Goal: Information Seeking & Learning: Learn about a topic

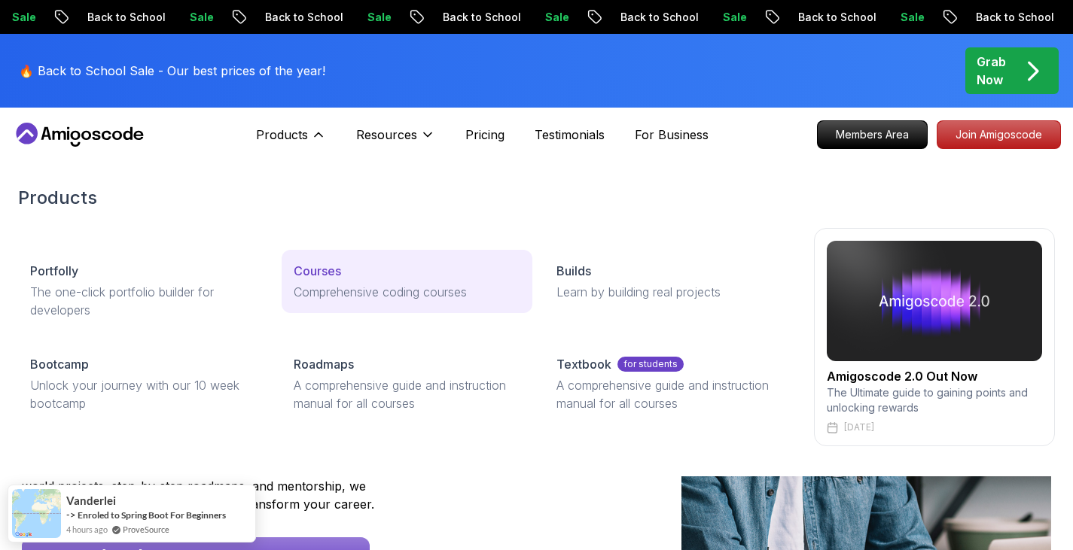
click at [366, 288] on p "Comprehensive coding courses" at bounding box center [407, 292] width 227 height 18
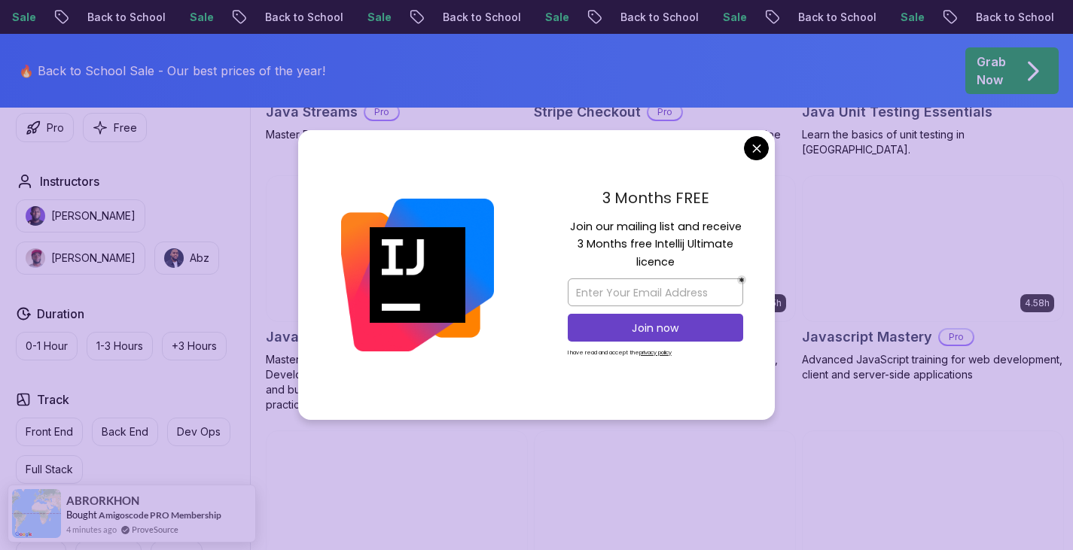
scroll to position [2765, 0]
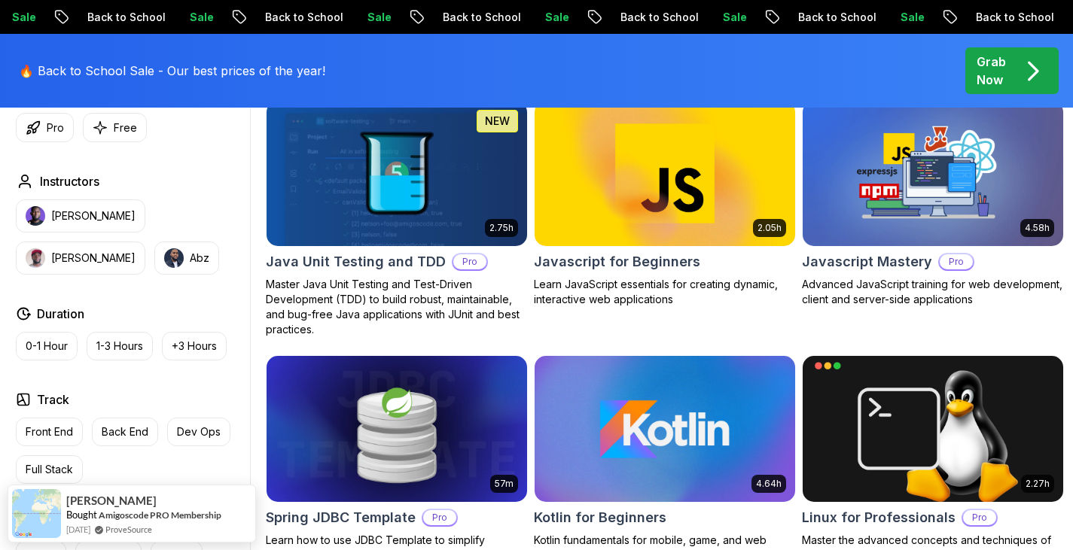
scroll to position [2840, 0]
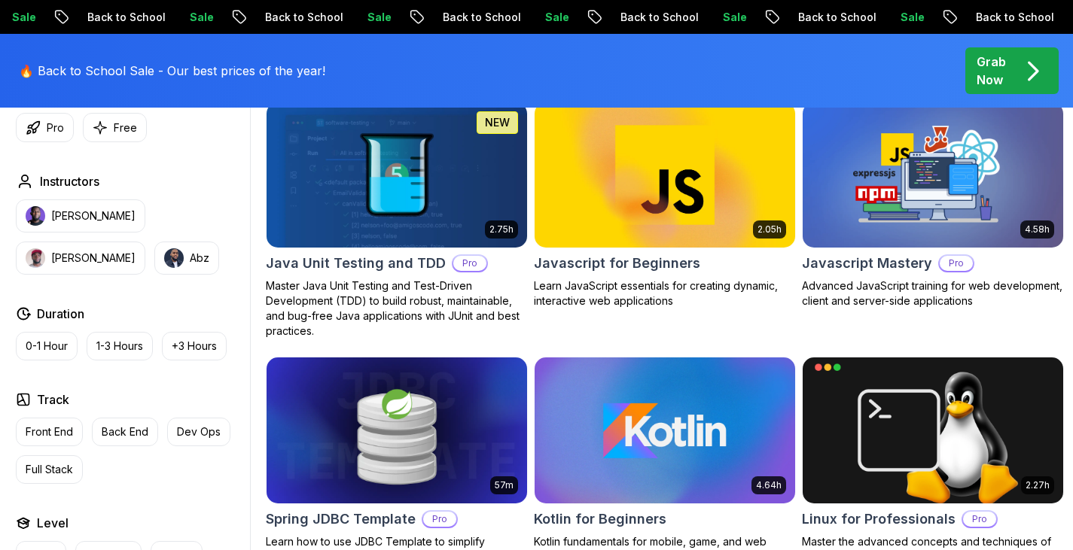
click at [871, 173] on img at bounding box center [932, 175] width 273 height 153
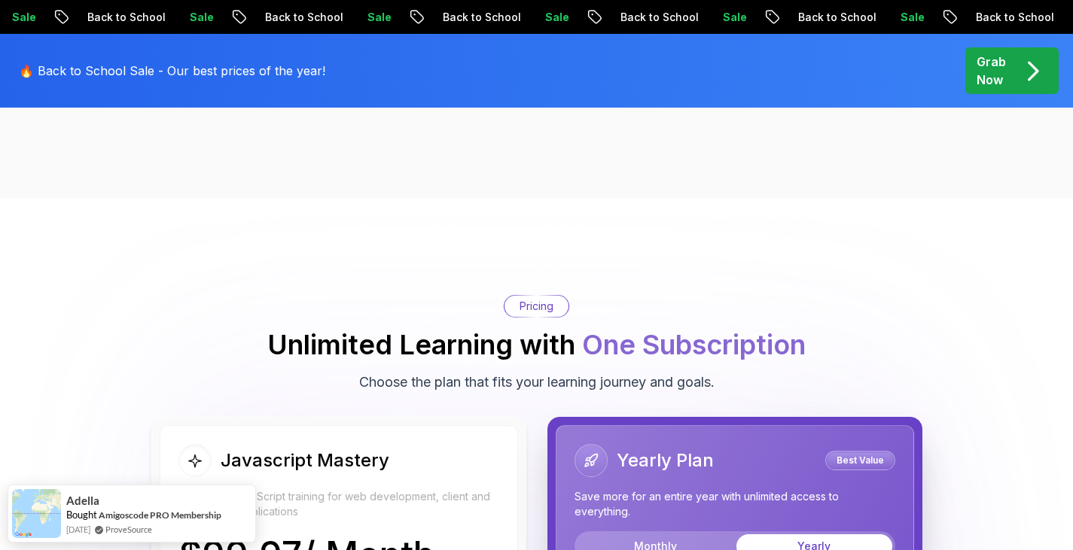
scroll to position [2192, 0]
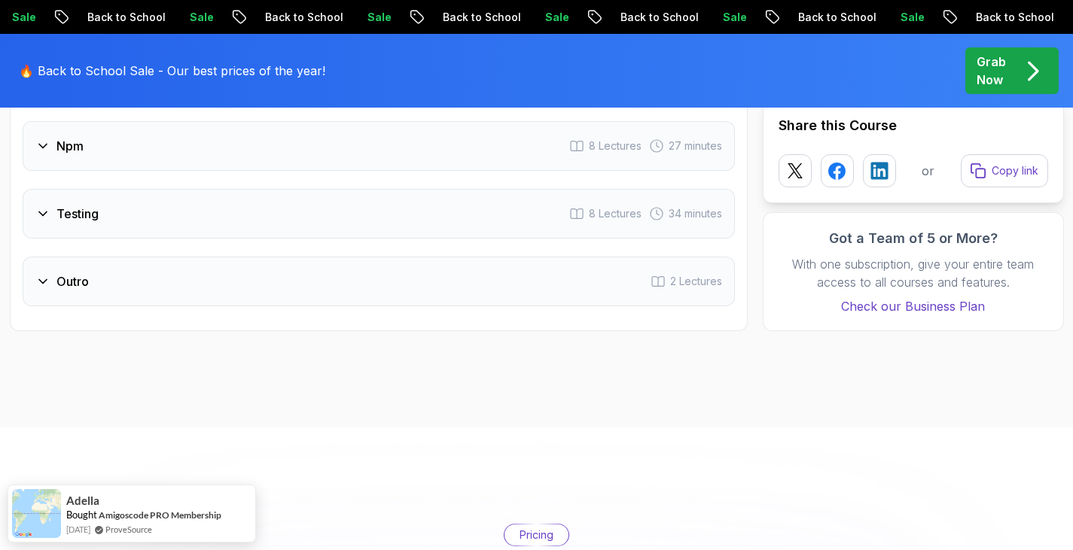
click at [71, 280] on h3 "Outro" at bounding box center [72, 281] width 32 height 18
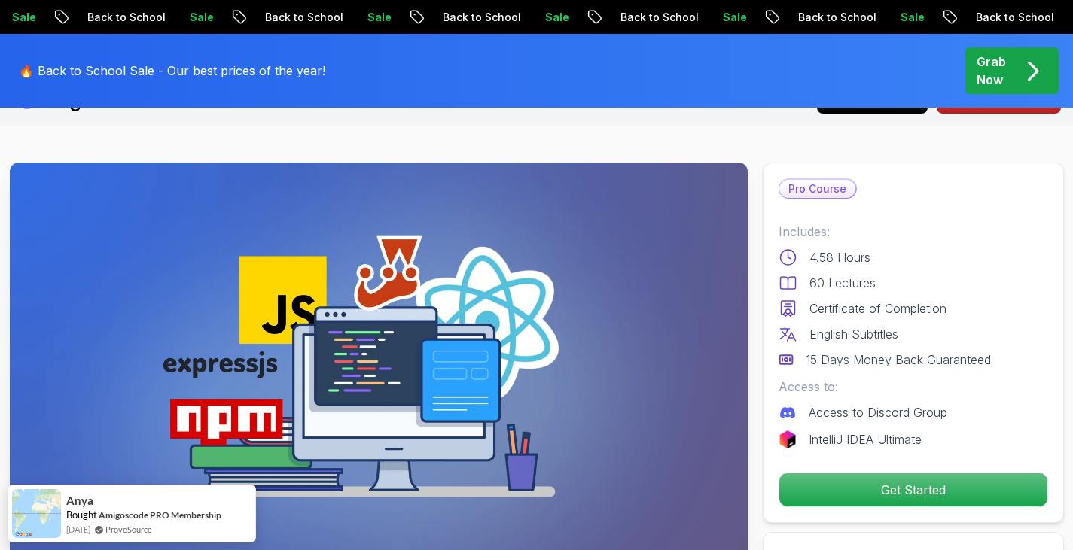
scroll to position [36, 0]
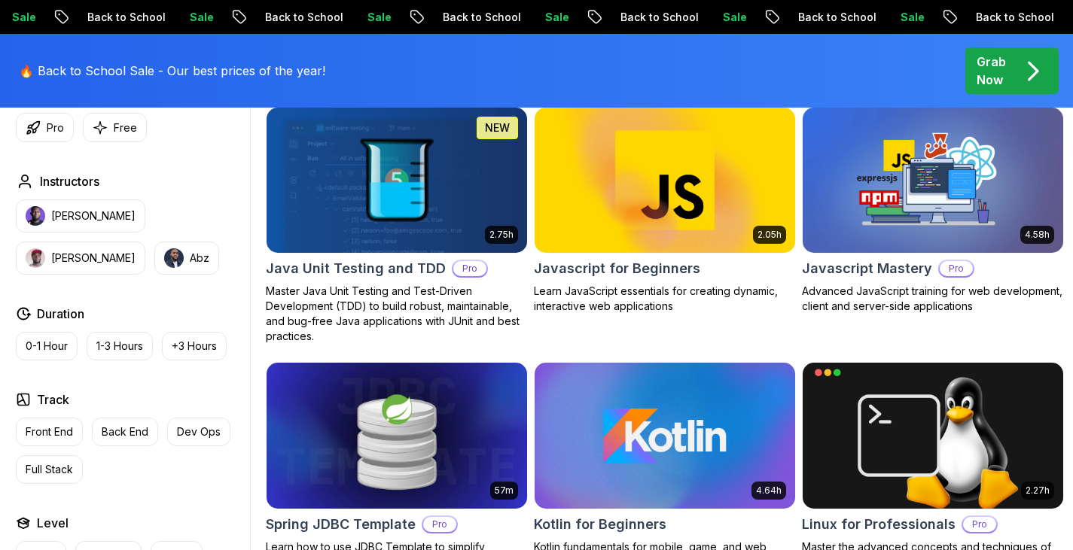
scroll to position [2840, 0]
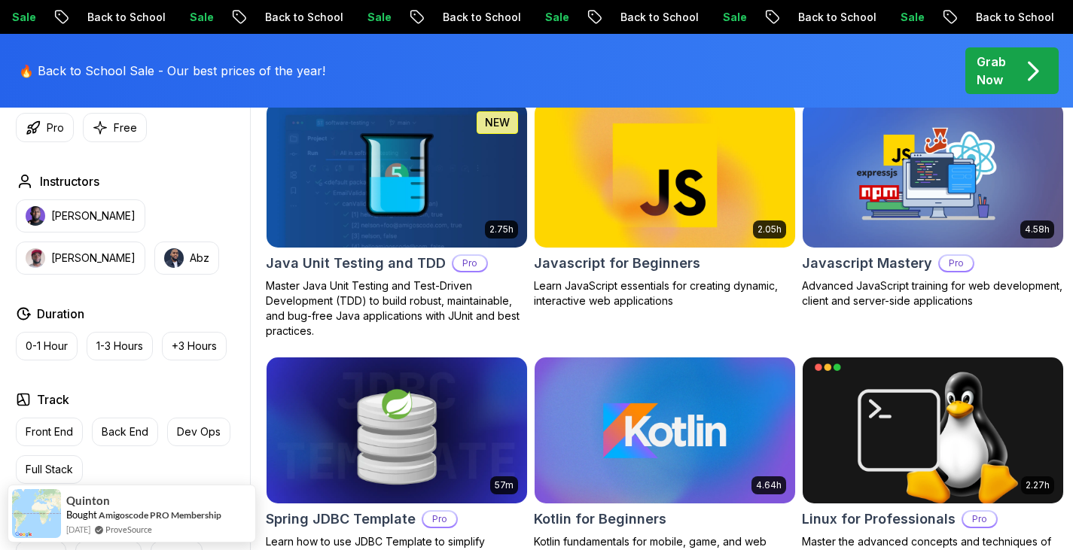
click at [634, 242] on img at bounding box center [664, 175] width 273 height 153
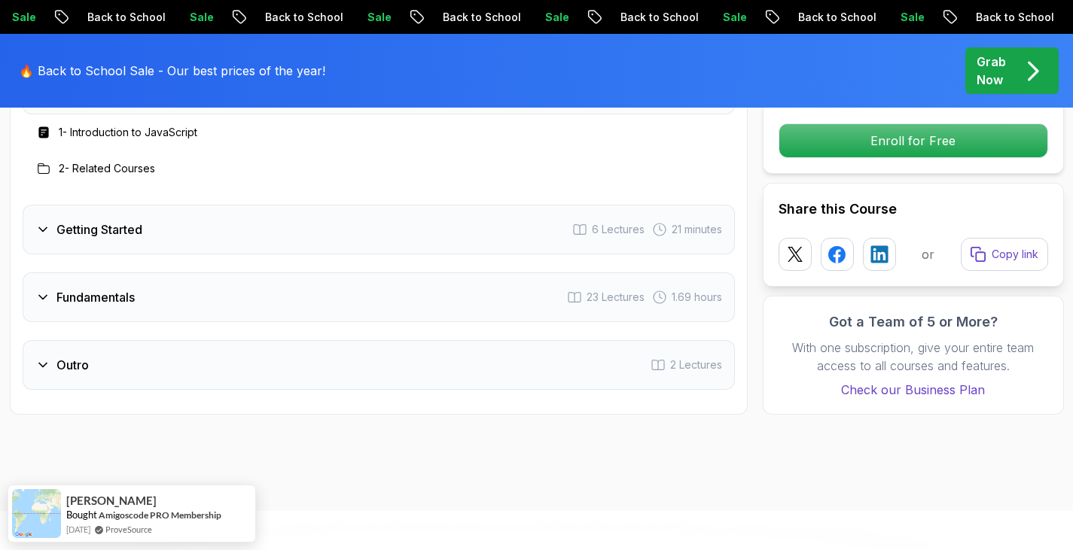
scroll to position [2300, 0]
click at [494, 298] on div "Fundamentals 23 Lectures 1.69 hours" at bounding box center [379, 297] width 712 height 50
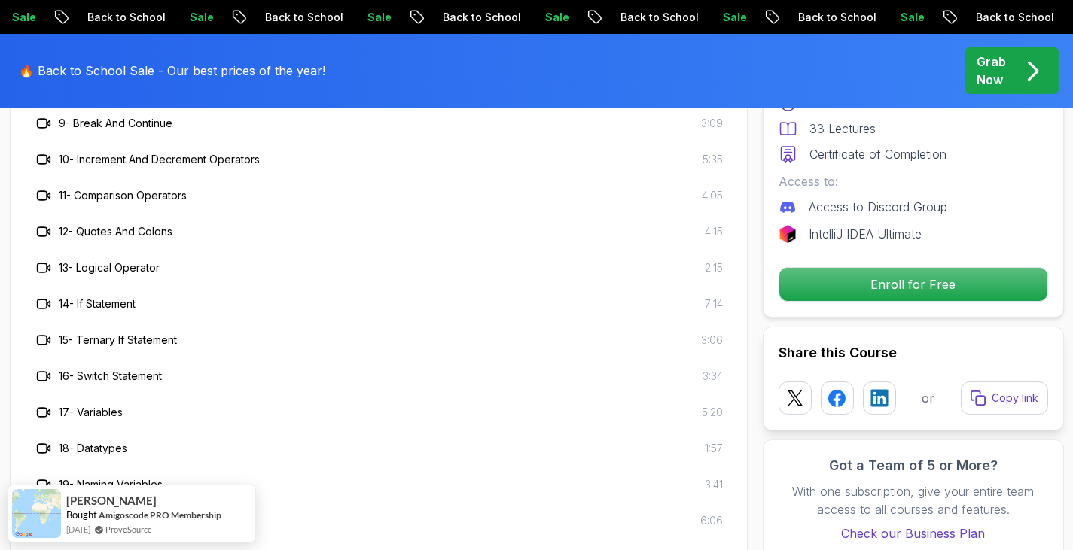
scroll to position [3010, 0]
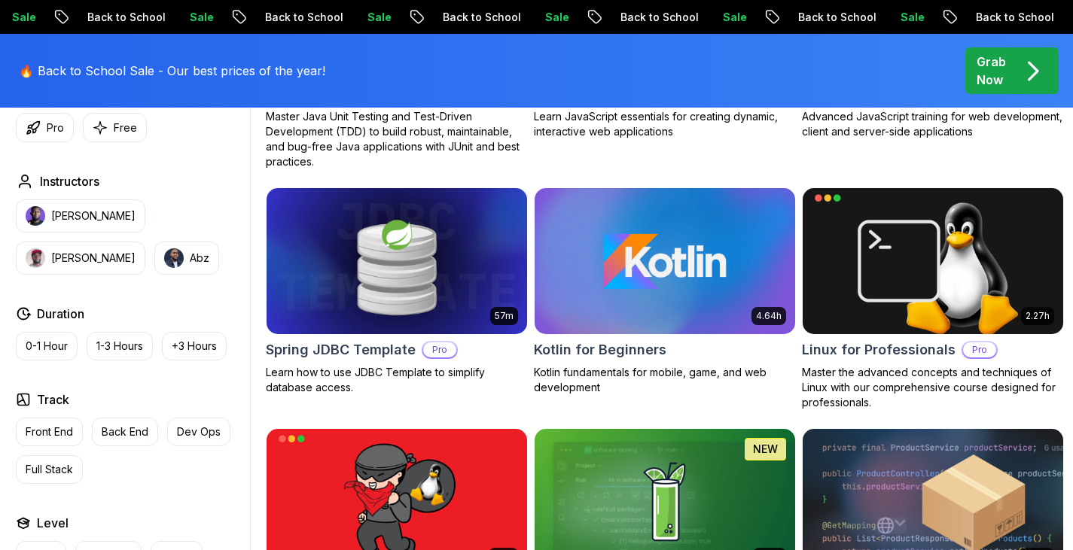
scroll to position [2840, 0]
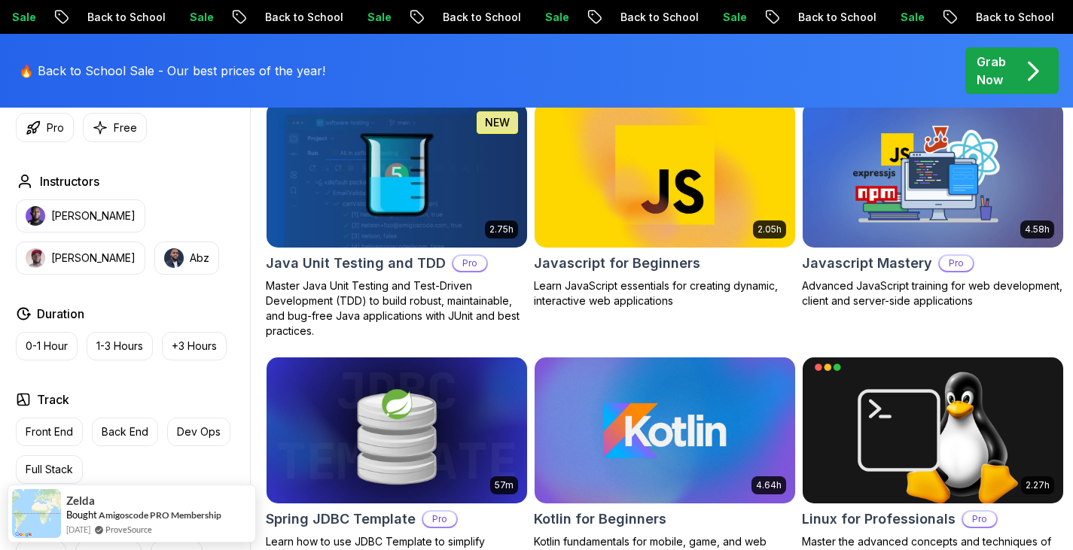
click at [897, 224] on img at bounding box center [932, 175] width 273 height 153
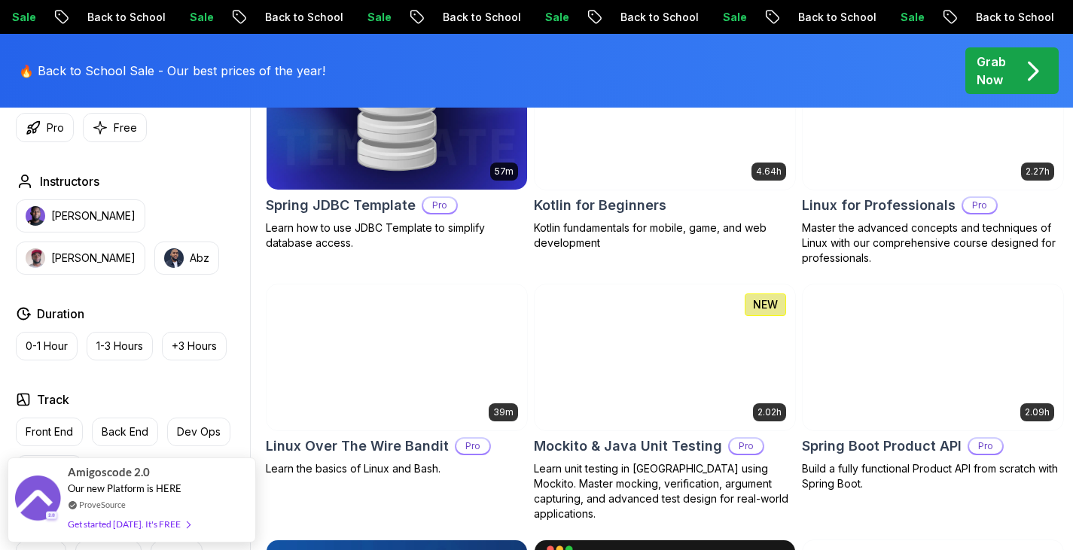
scroll to position [3154, 0]
